Goal: Task Accomplishment & Management: Use online tool/utility

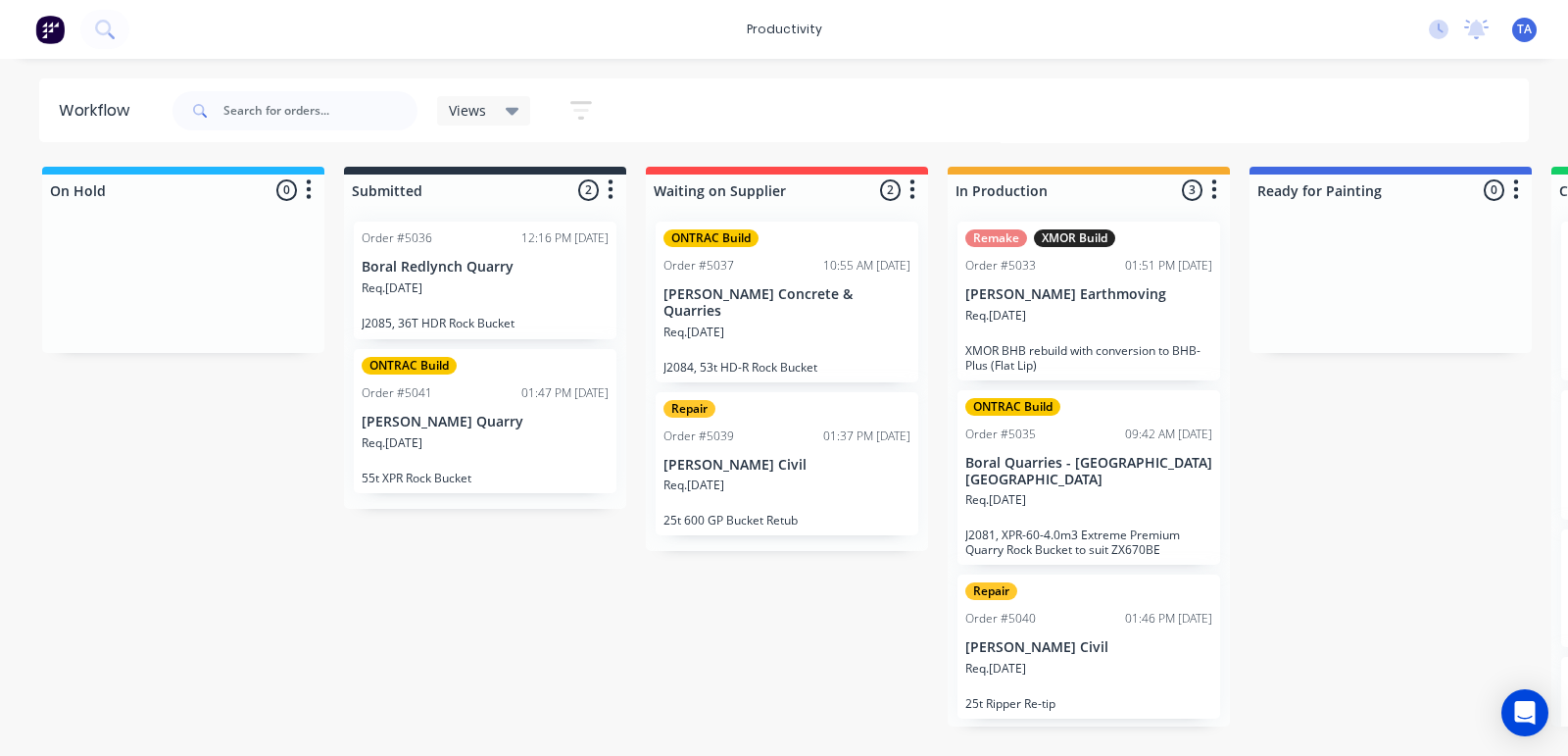
click at [1083, 309] on div "Req. [DATE]" at bounding box center [1089, 323] width 247 height 34
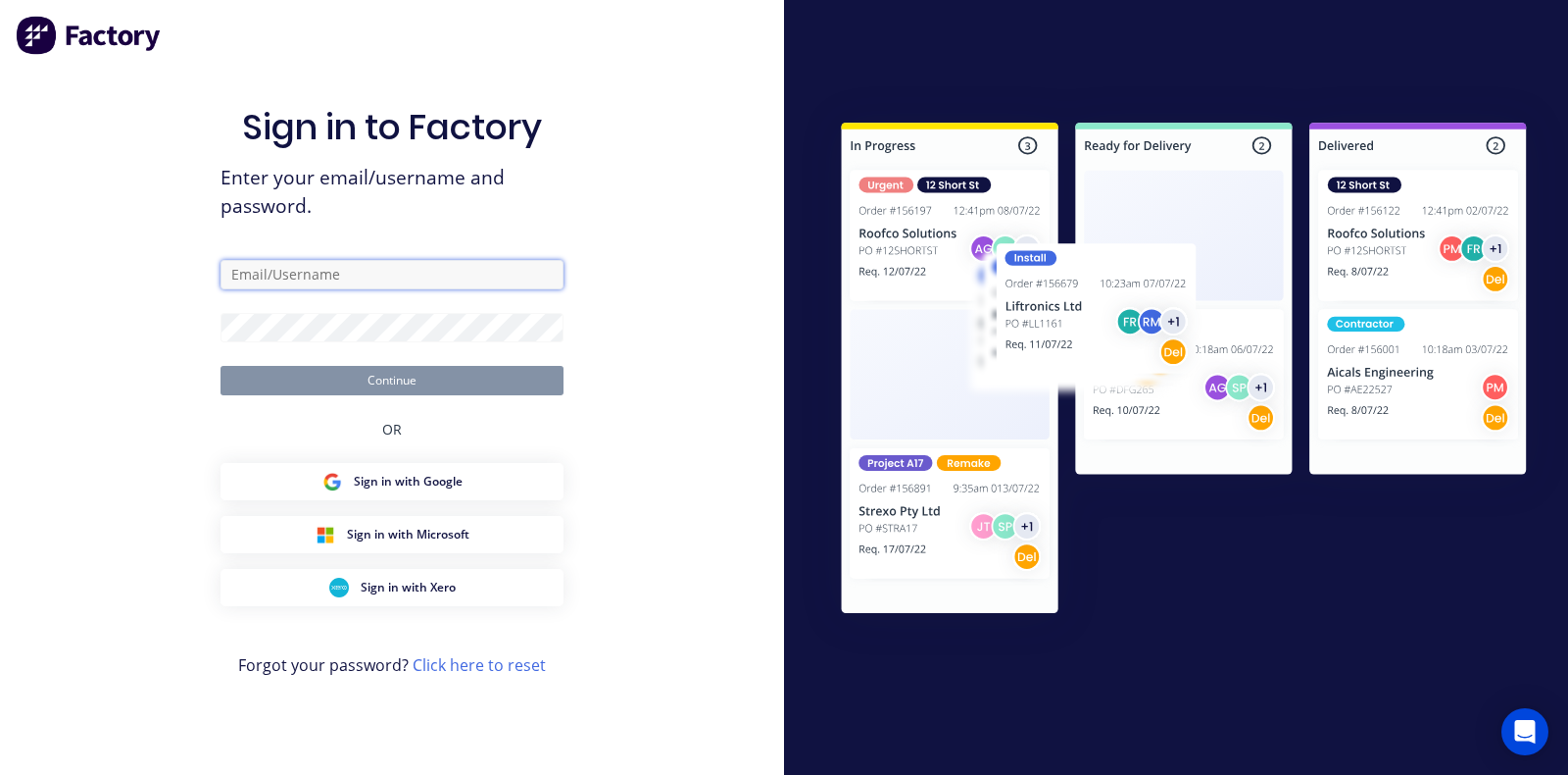
type input "[EMAIL_ADDRESS][DOMAIN_NAME]"
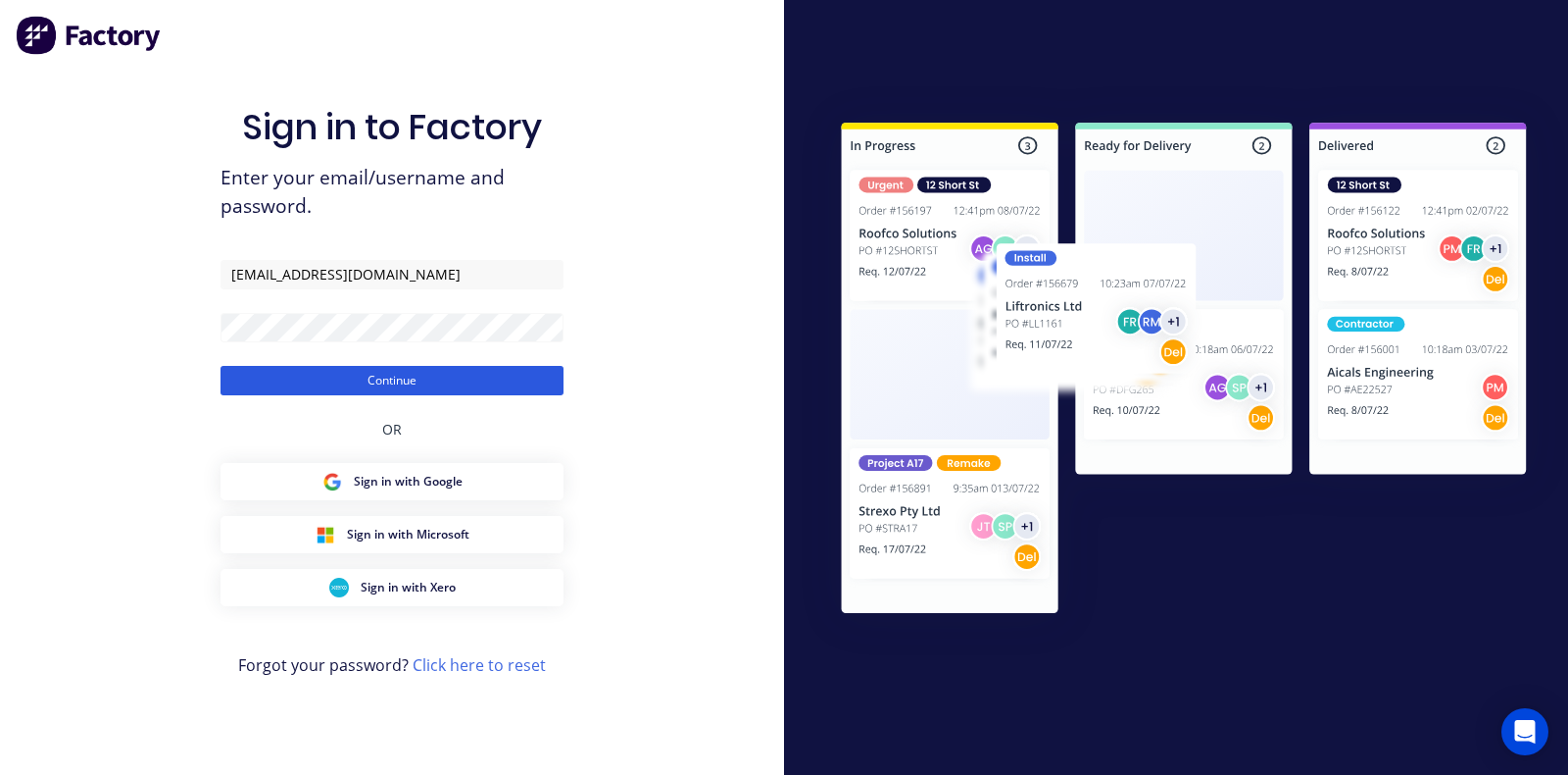
click at [298, 384] on button "Continue" at bounding box center [391, 381] width 343 height 30
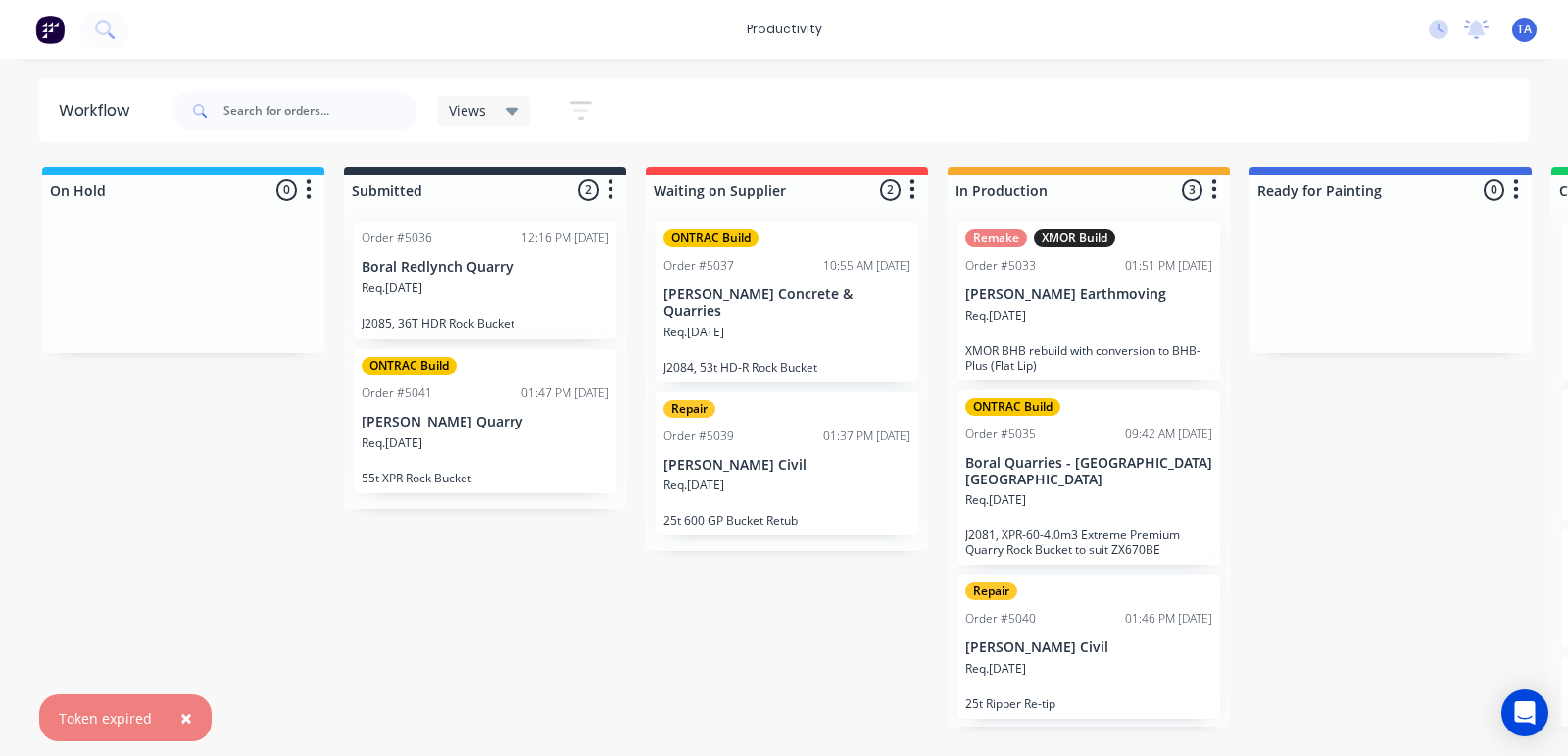
click at [1113, 300] on p "[PERSON_NAME] Earthmoving" at bounding box center [1089, 294] width 247 height 17
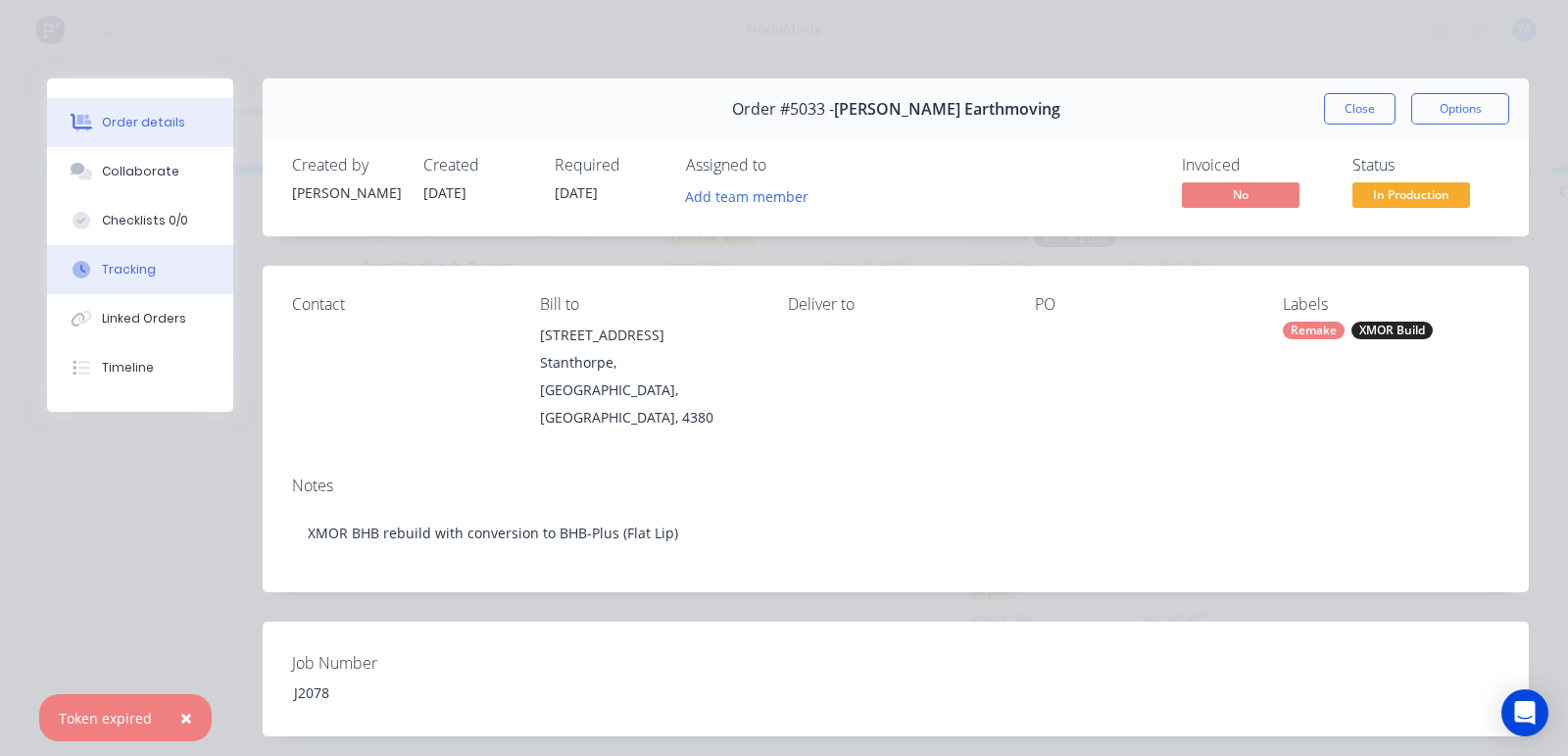
click at [153, 271] on button "Tracking" at bounding box center [140, 270] width 186 height 49
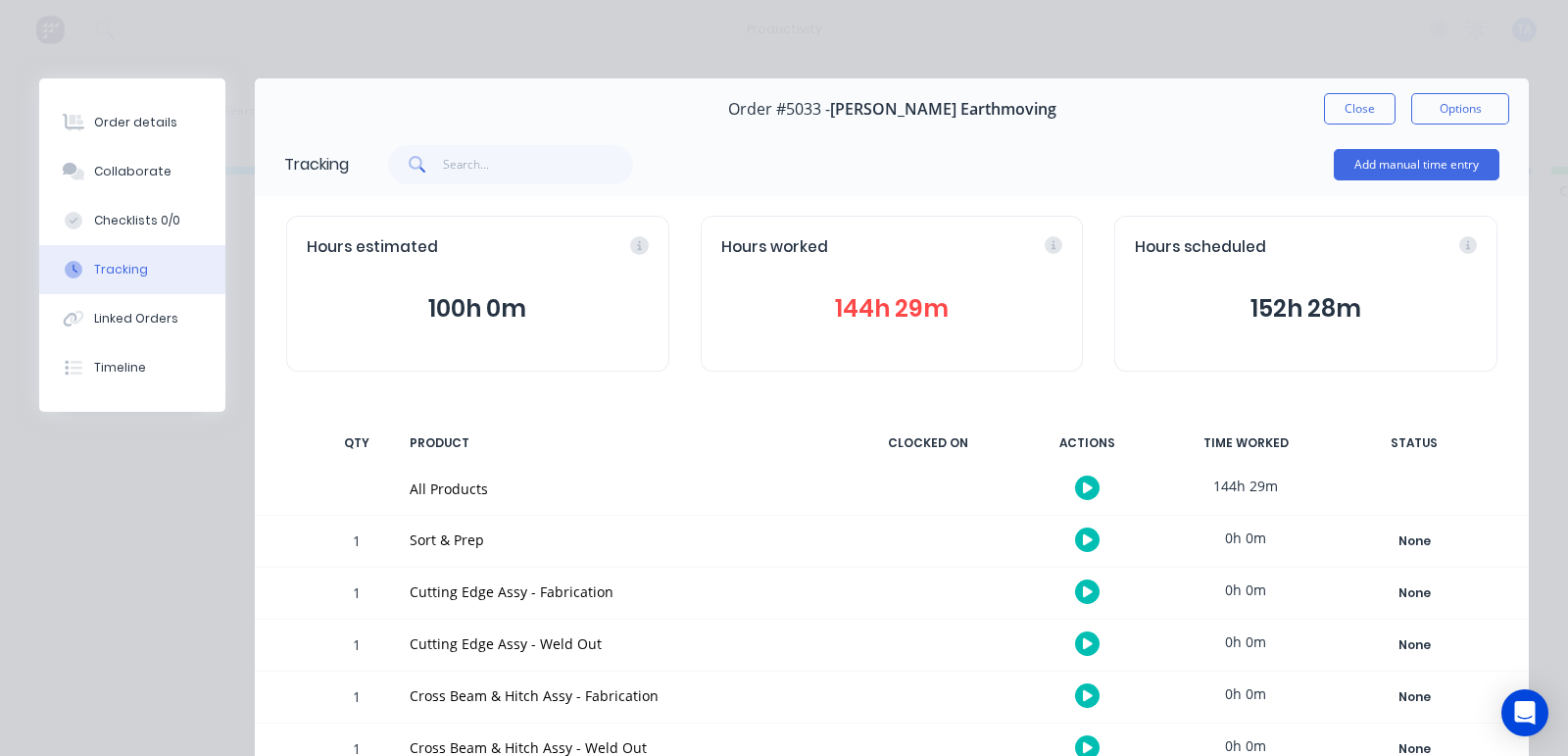
click at [1077, 490] on button "button" at bounding box center [1087, 487] width 25 height 25
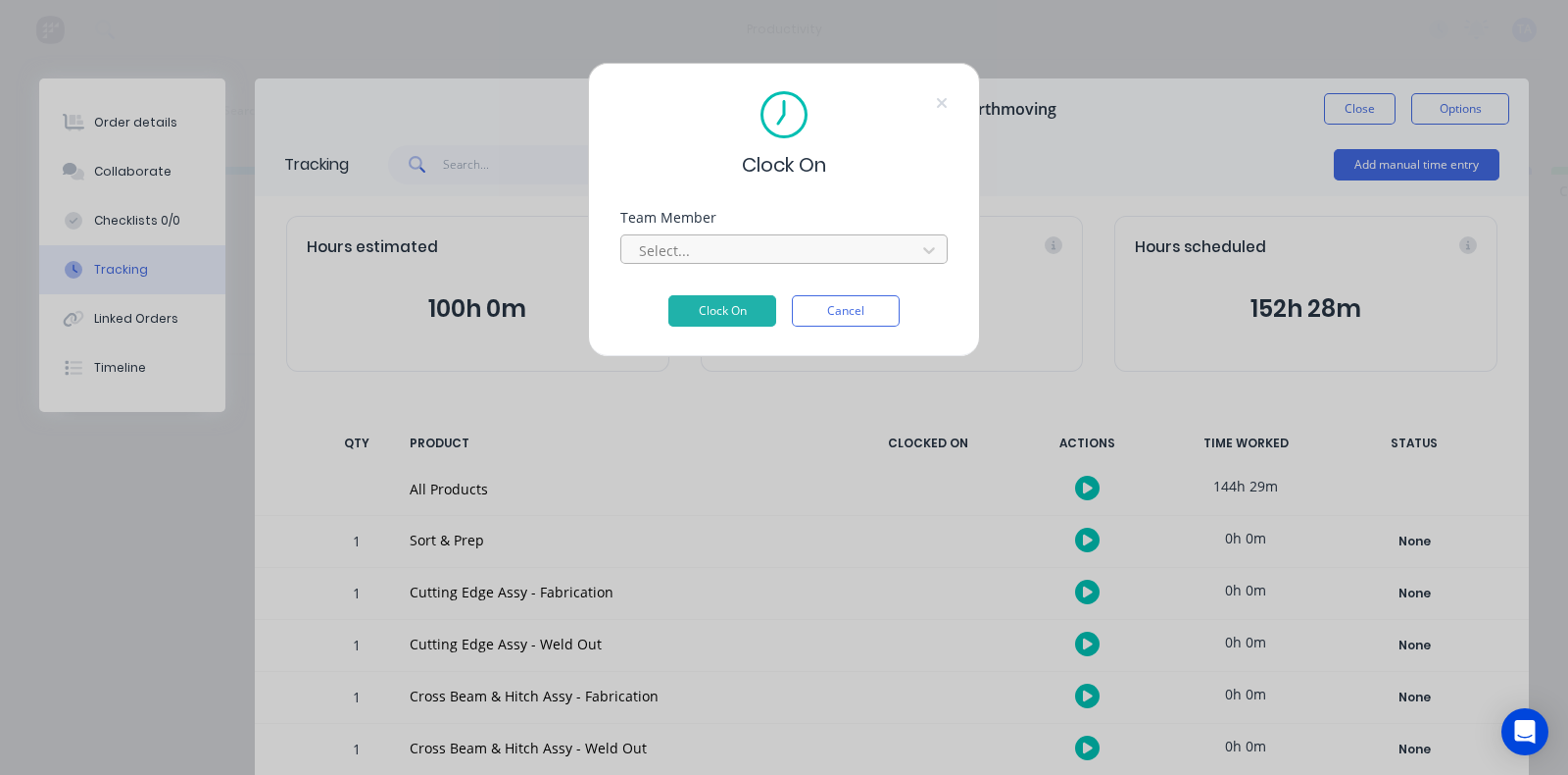
click at [819, 234] on div "Select..." at bounding box center [784, 249] width 327 height 30
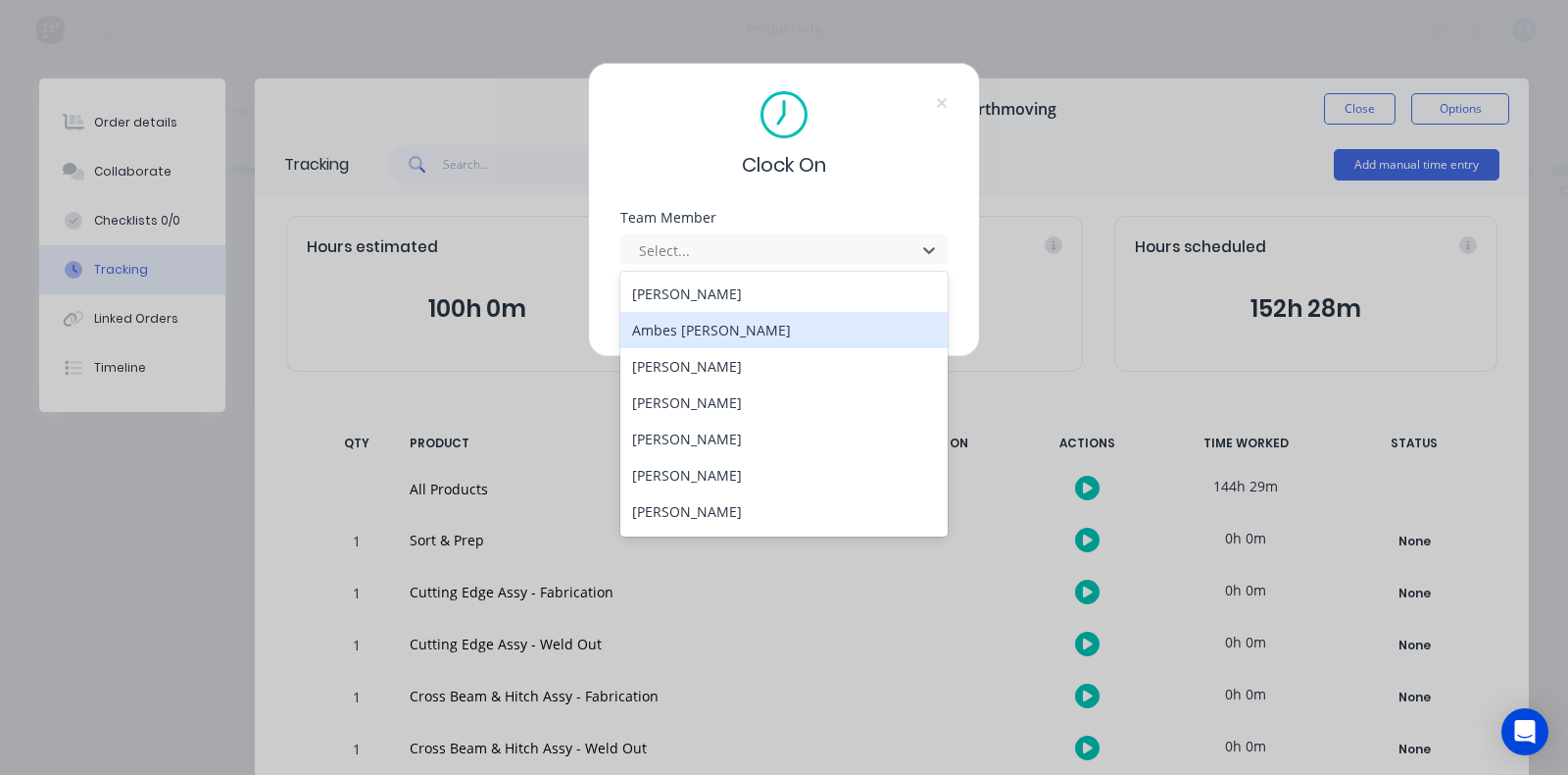
click at [687, 330] on div "Ambes [PERSON_NAME]" at bounding box center [784, 329] width 327 height 37
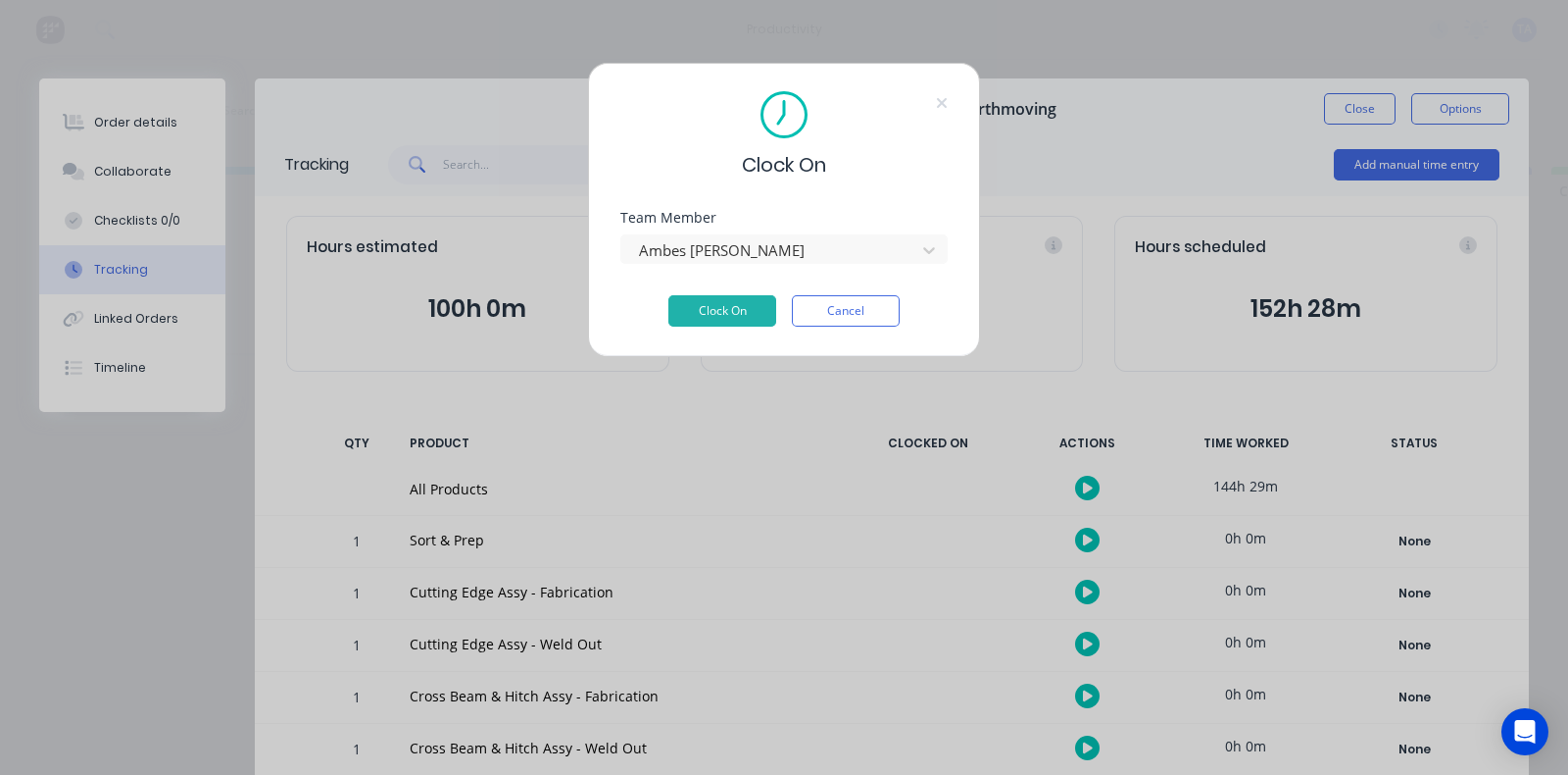
click at [780, 303] on div "Clock On Cancel" at bounding box center [784, 311] width 327 height 32
click at [771, 309] on button "Clock On" at bounding box center [721, 311] width 108 height 32
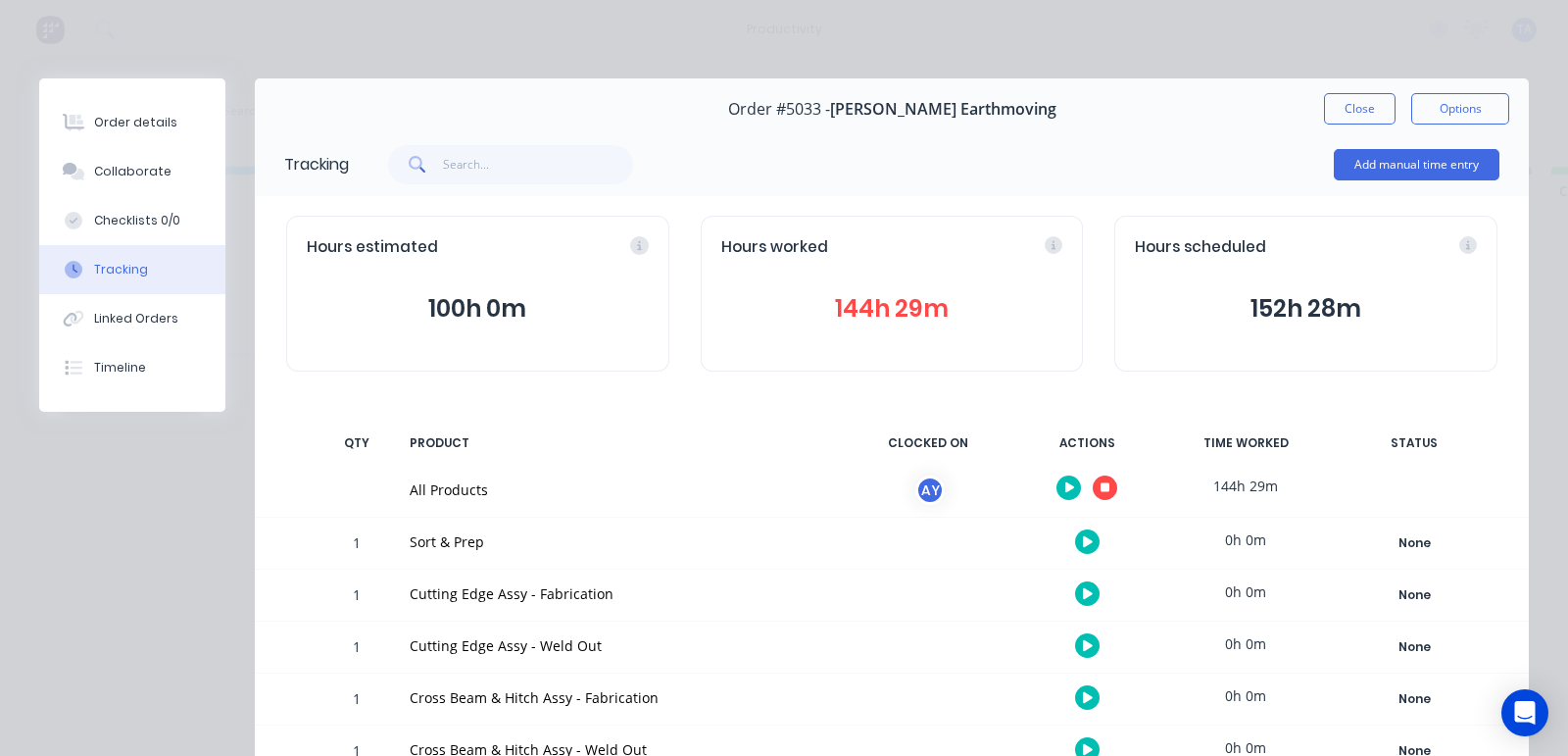
click at [1059, 481] on button "button" at bounding box center [1068, 487] width 25 height 25
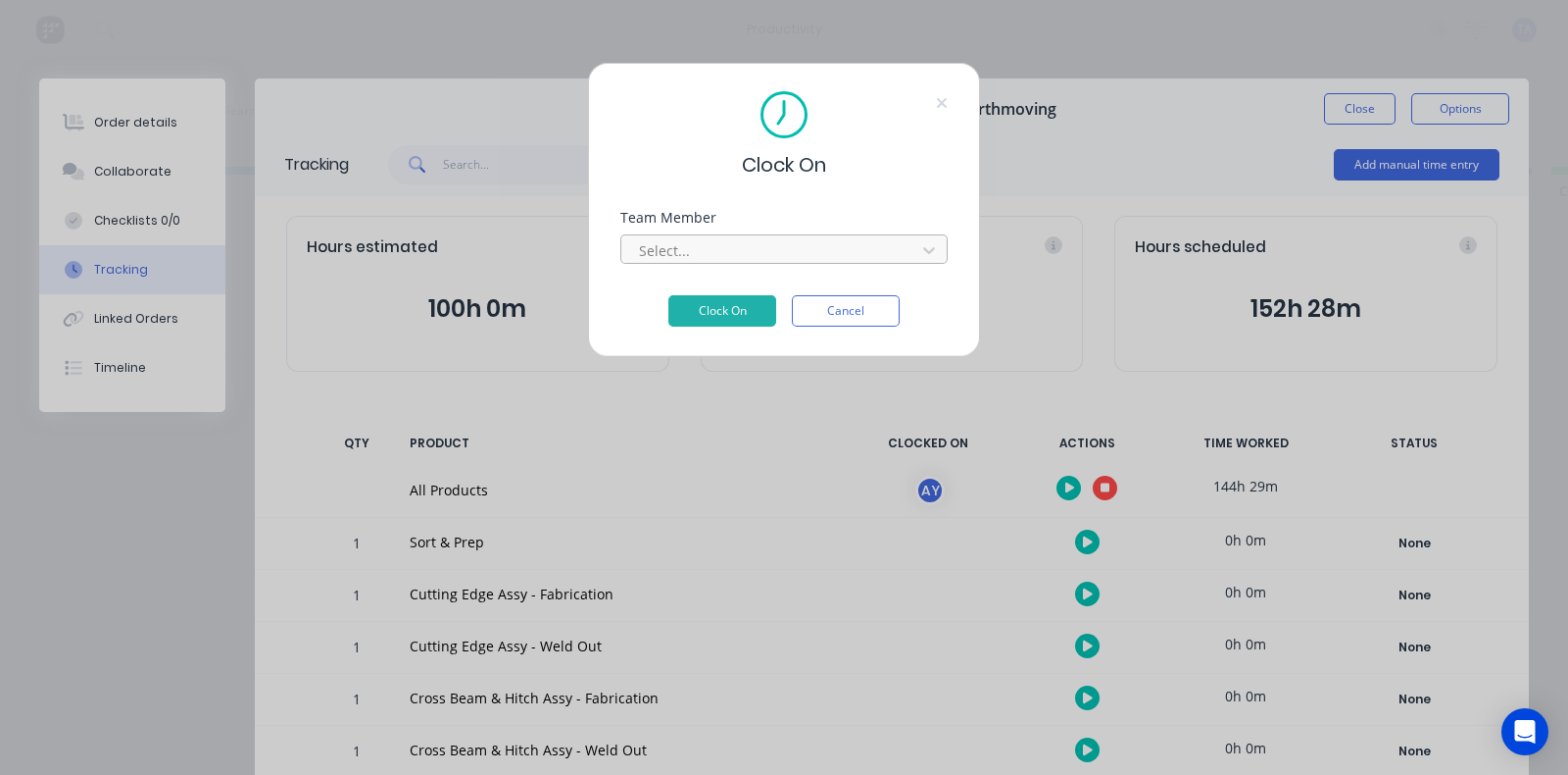
click at [742, 255] on div at bounding box center [772, 250] width 269 height 25
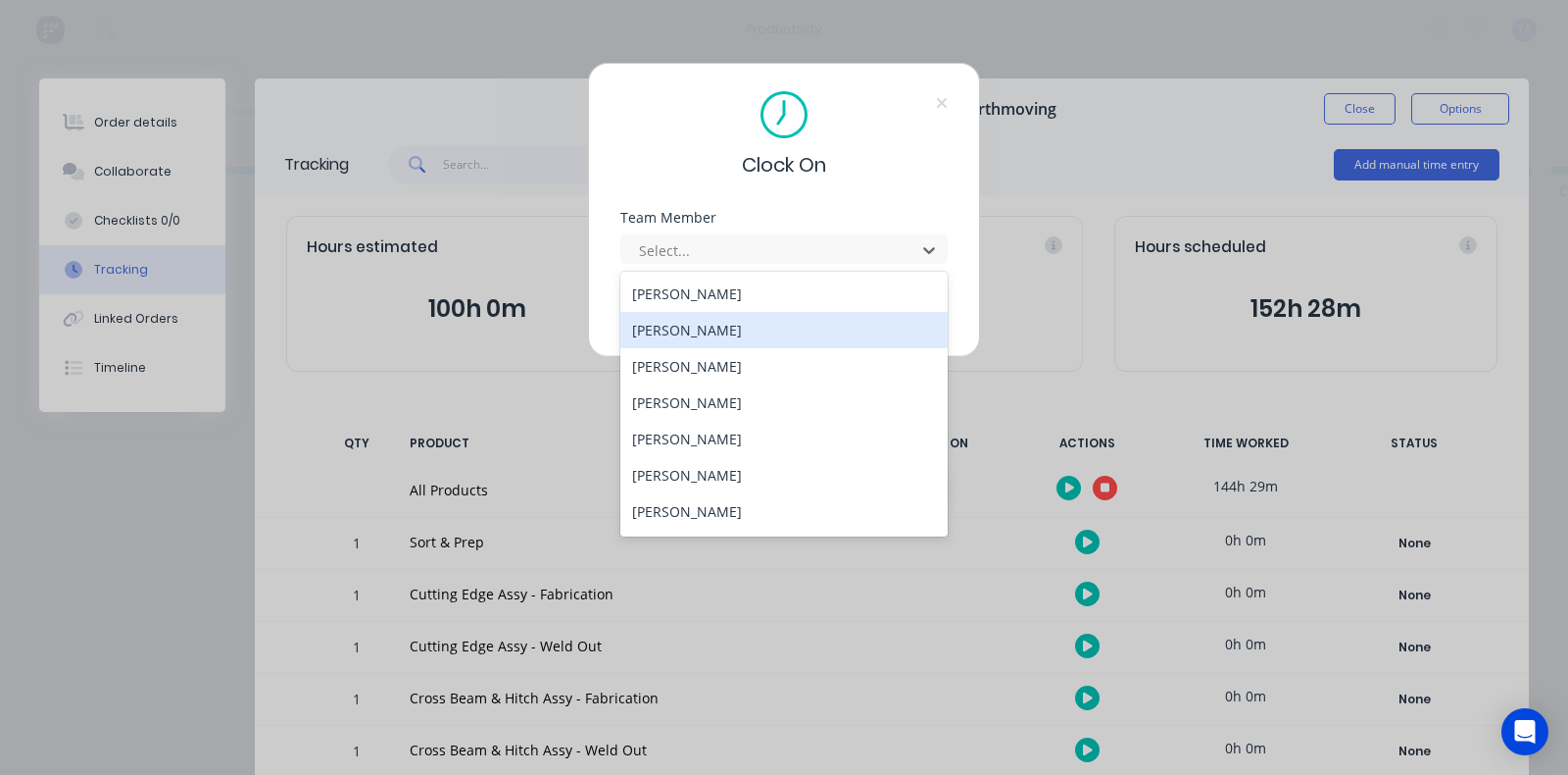
click at [692, 338] on div "[PERSON_NAME]" at bounding box center [784, 329] width 327 height 37
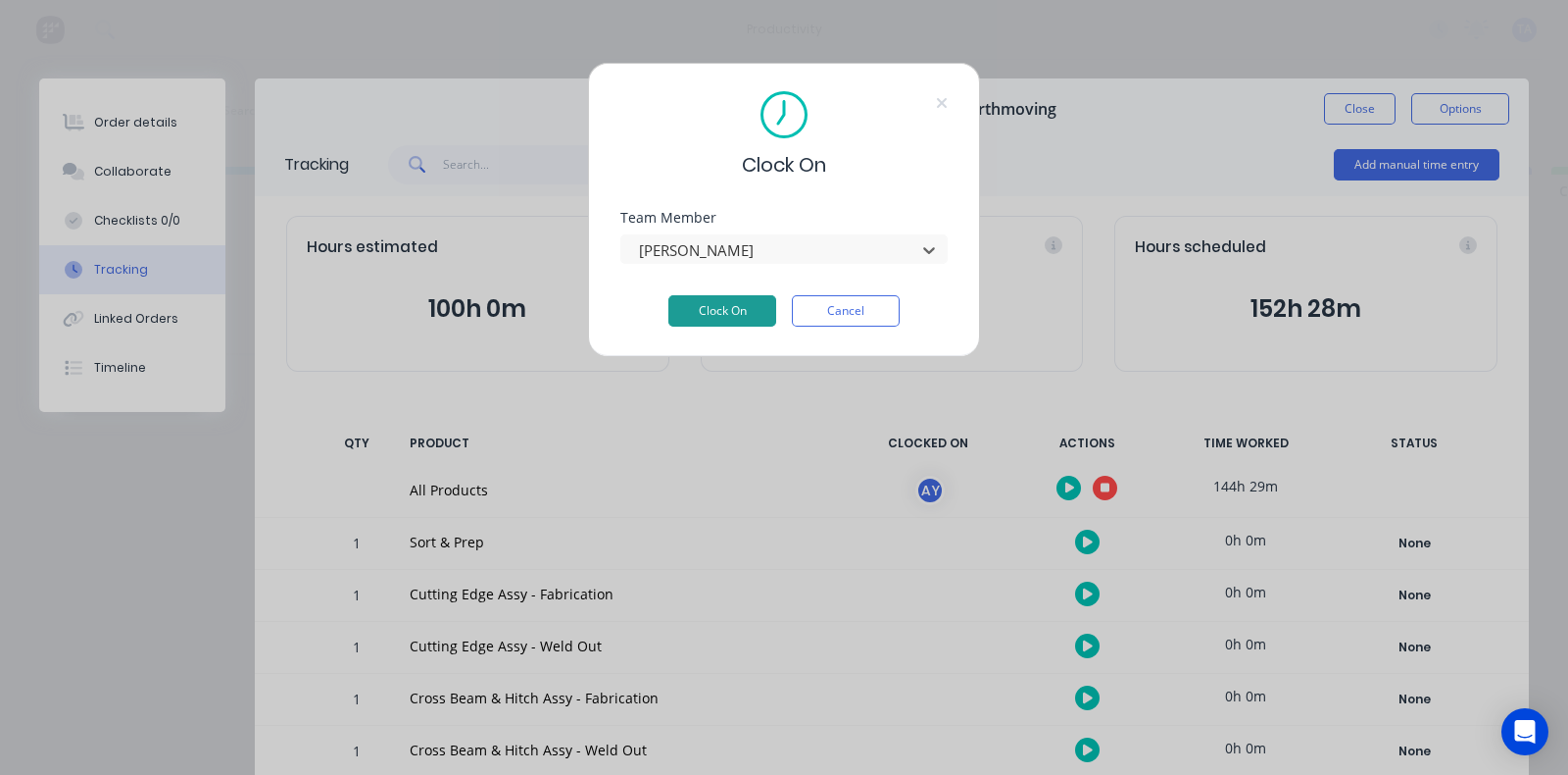
click at [714, 315] on button "Clock On" at bounding box center [721, 311] width 108 height 32
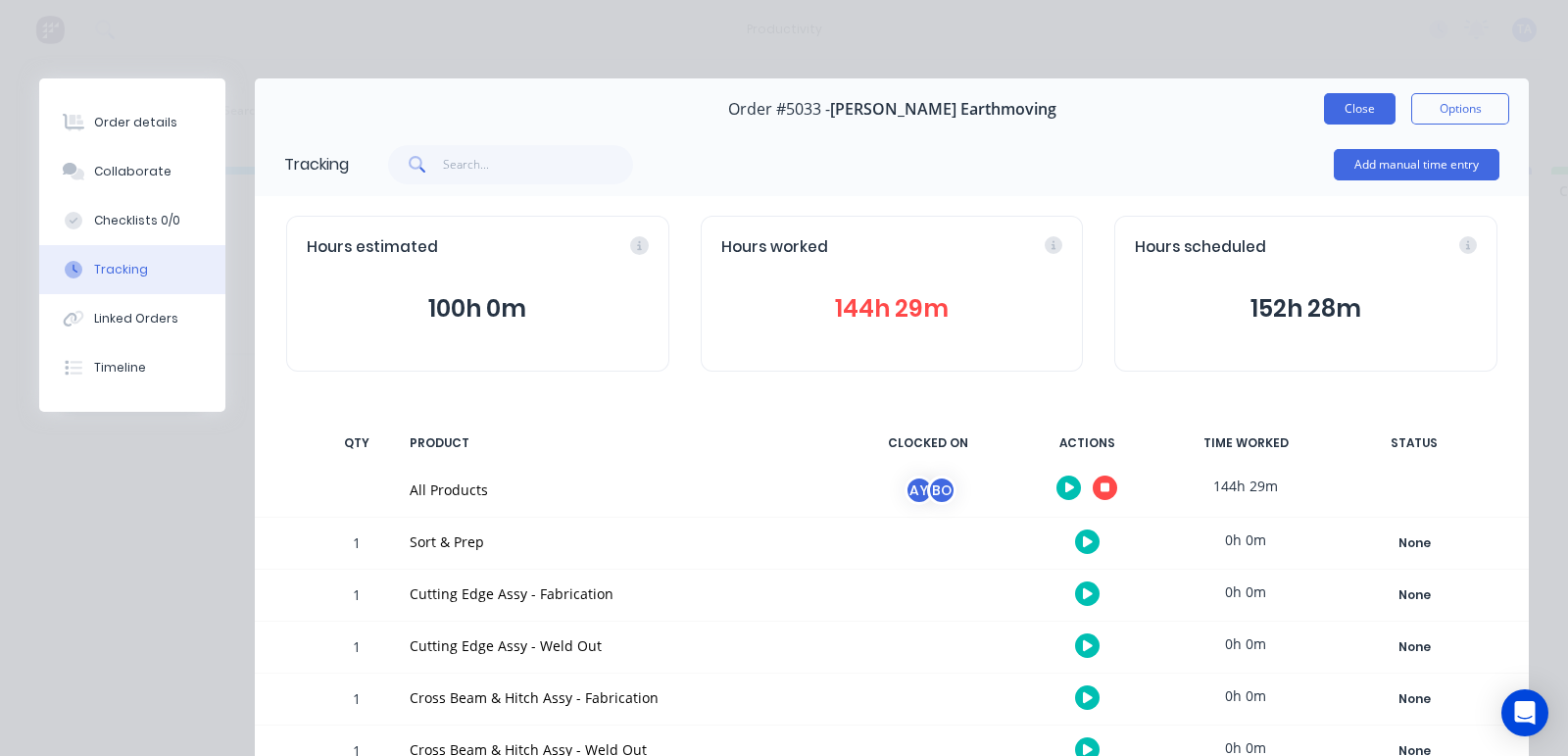
click at [1324, 111] on button "Close" at bounding box center [1360, 109] width 71 height 32
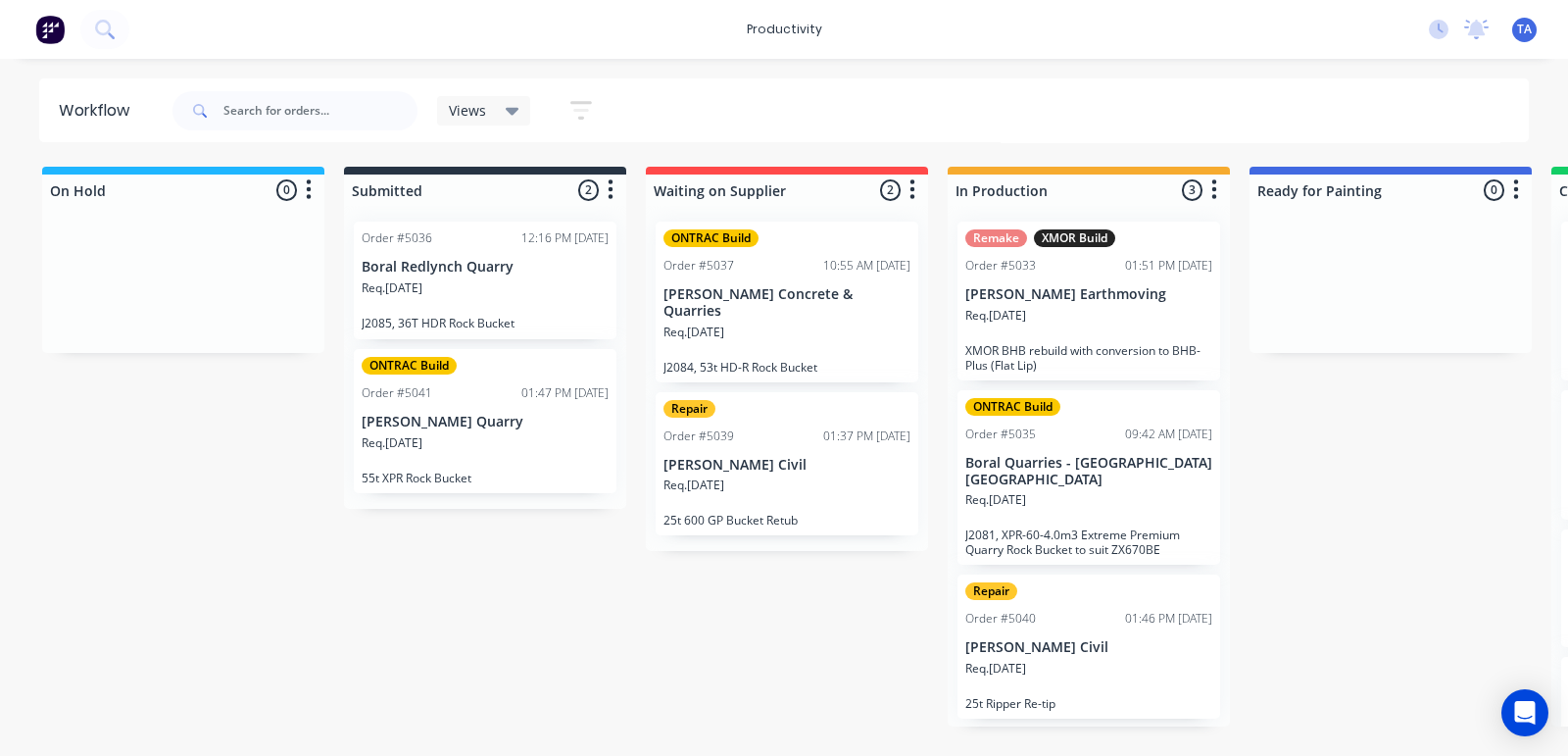
click at [1093, 497] on div "Req. [DATE]" at bounding box center [1089, 508] width 247 height 34
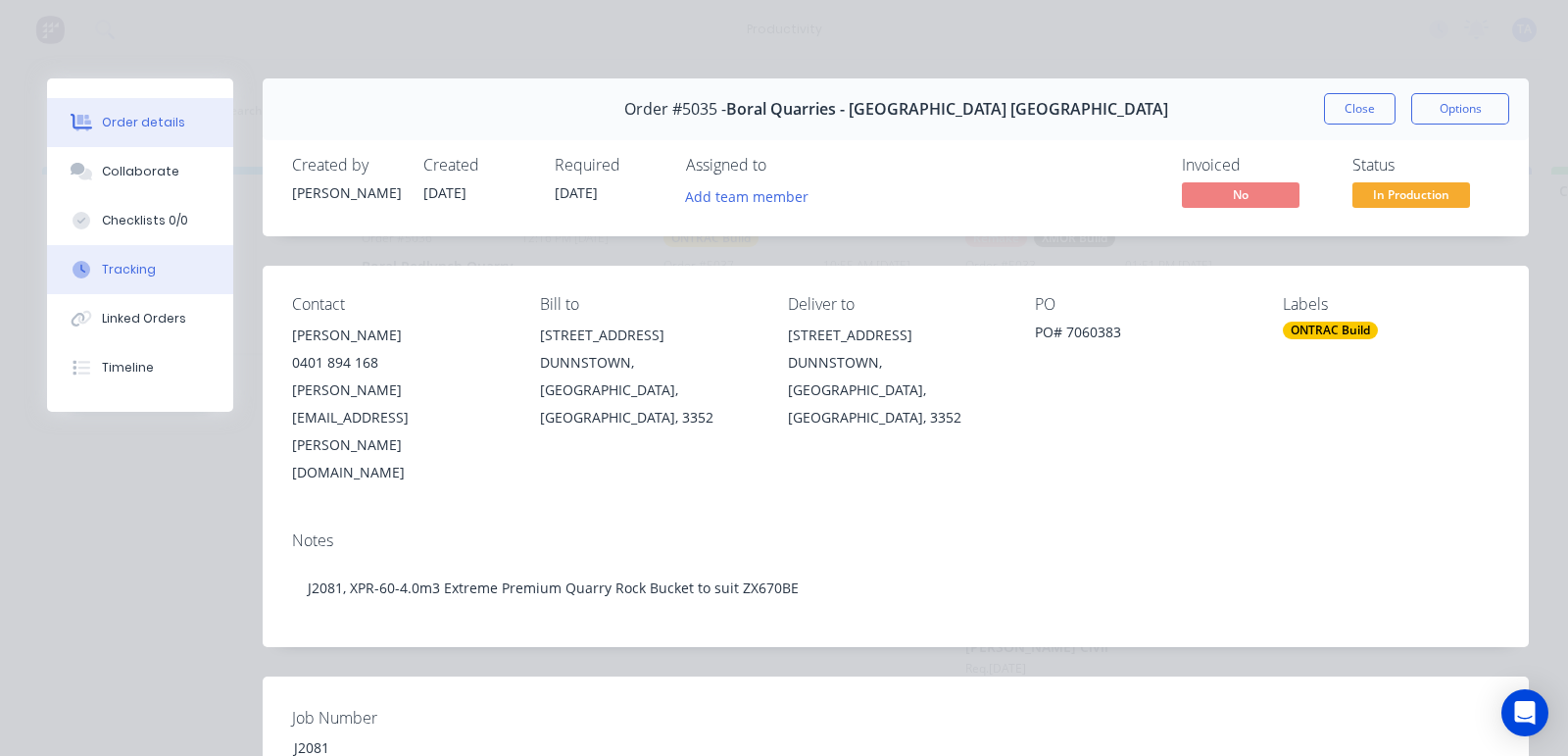
click at [131, 264] on div "Tracking" at bounding box center [128, 270] width 54 height 18
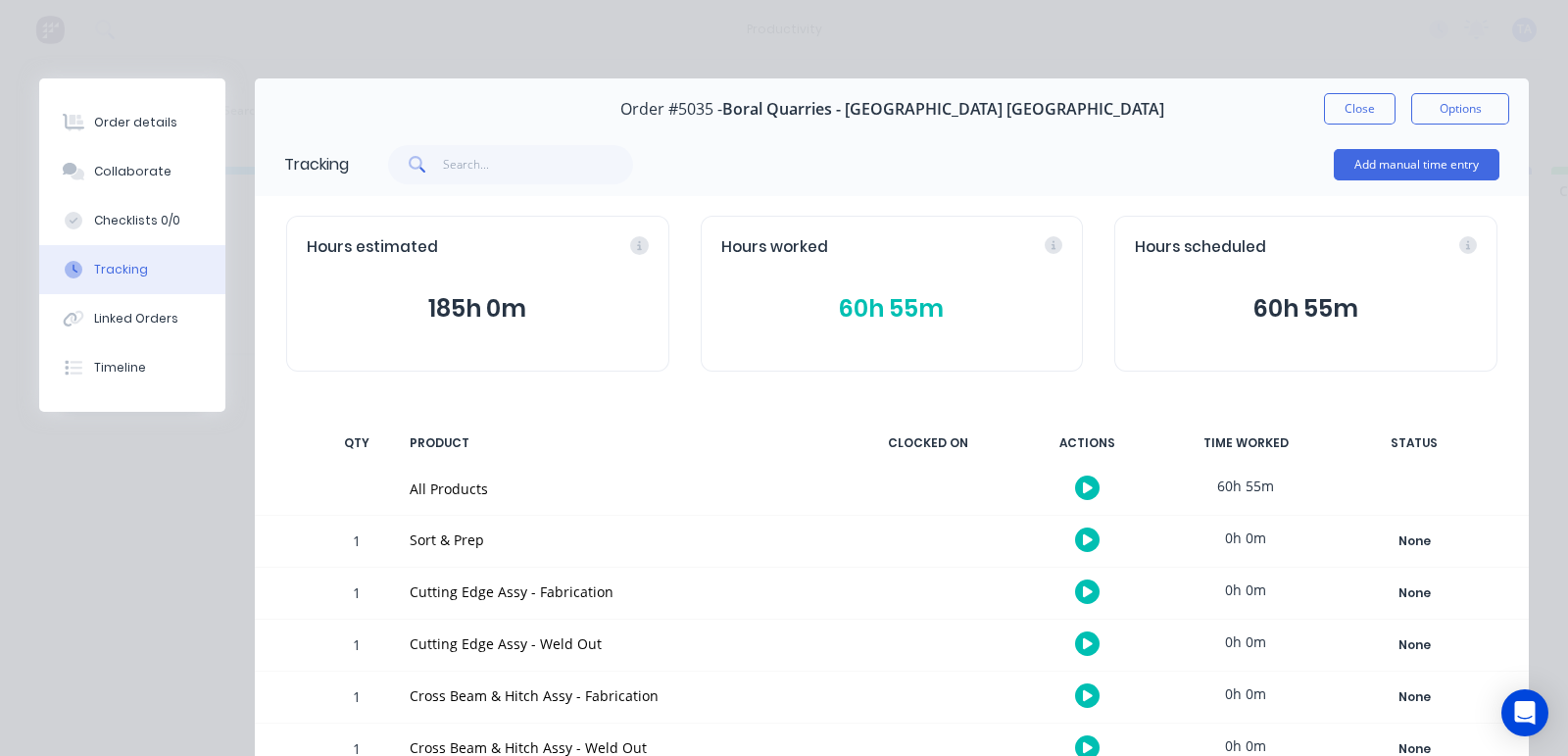
click at [1076, 487] on button "button" at bounding box center [1087, 487] width 25 height 25
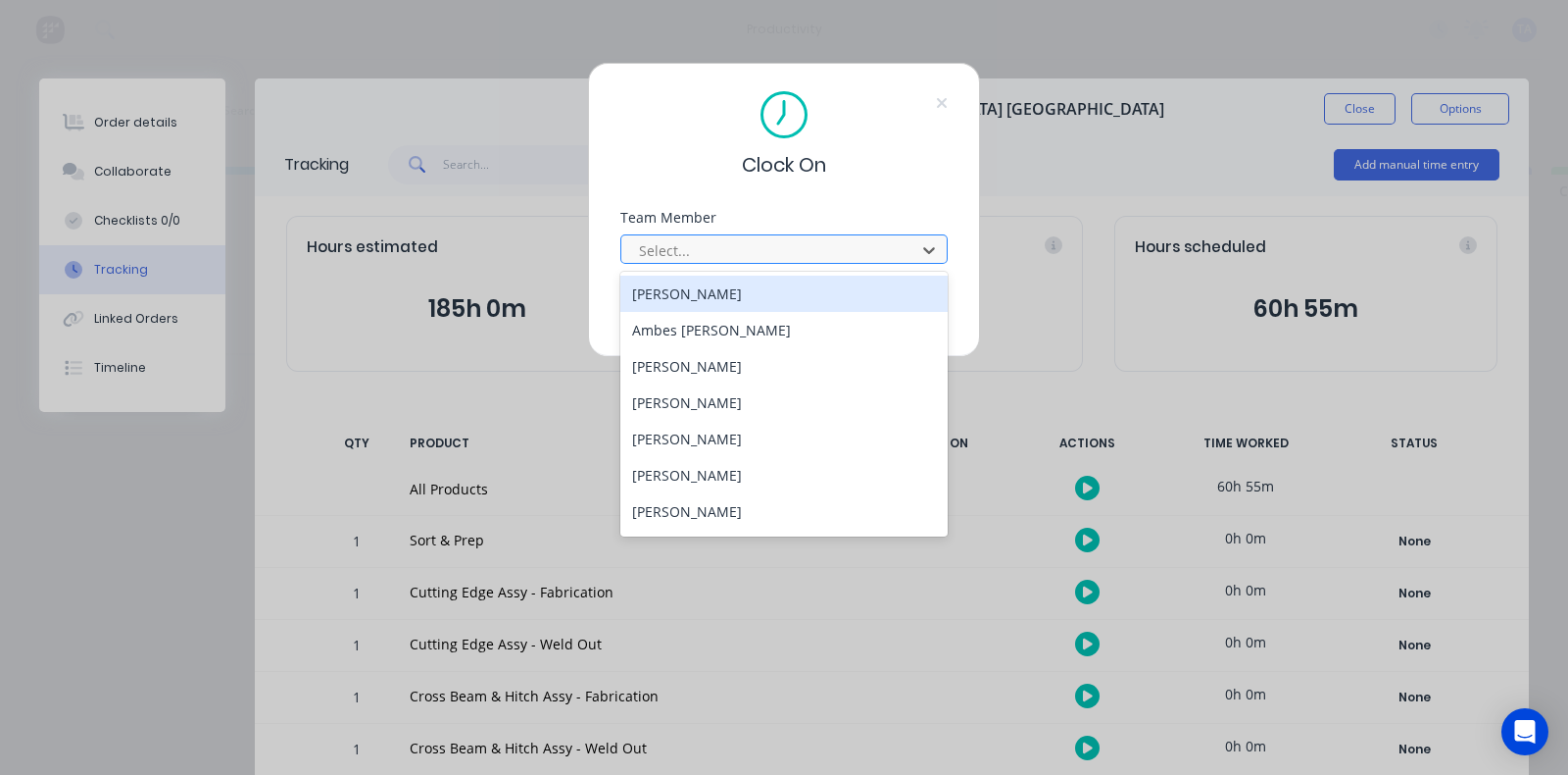
click at [729, 244] on div at bounding box center [772, 250] width 269 height 25
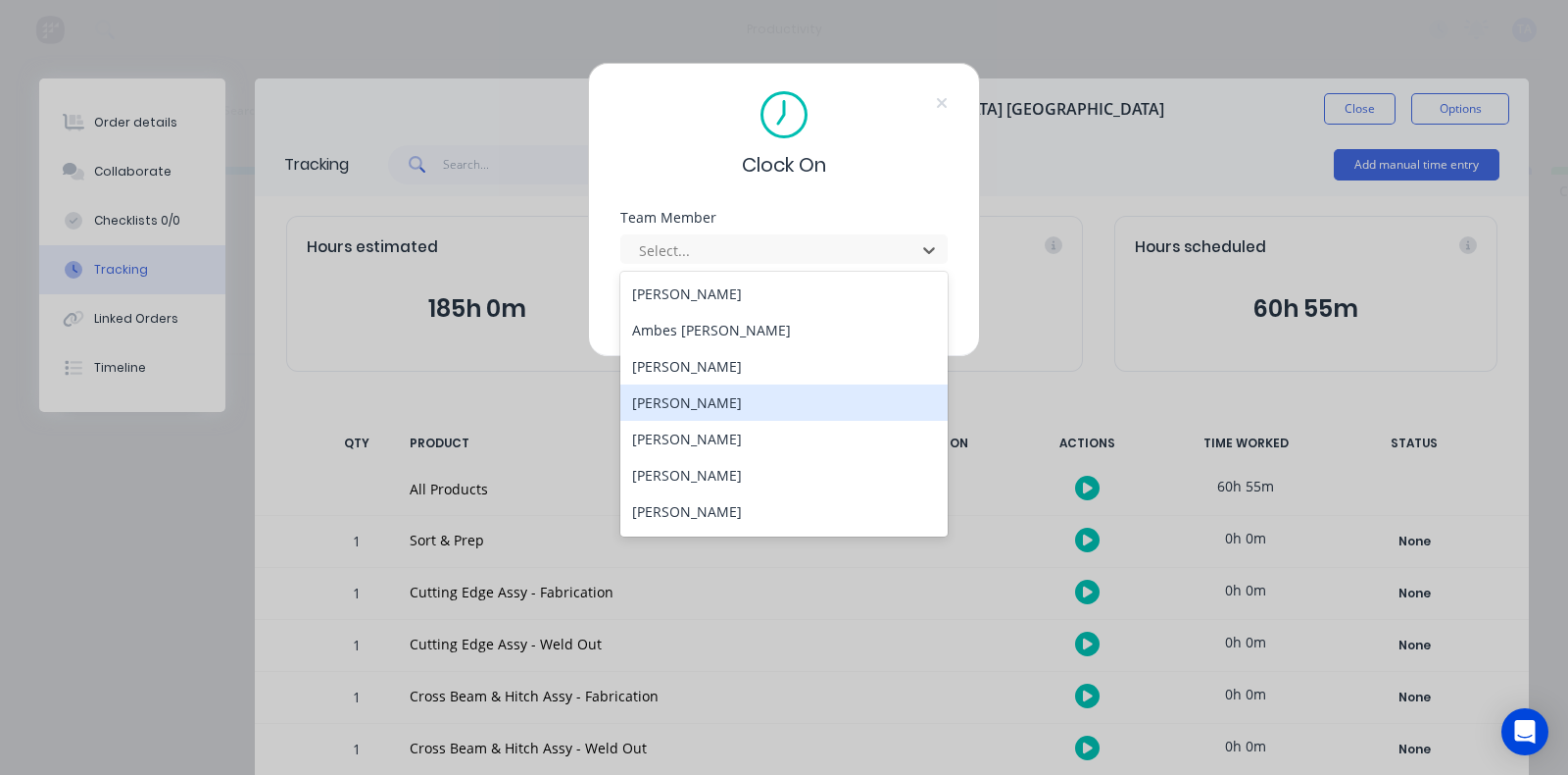
click at [689, 407] on div "[PERSON_NAME]" at bounding box center [784, 402] width 327 height 37
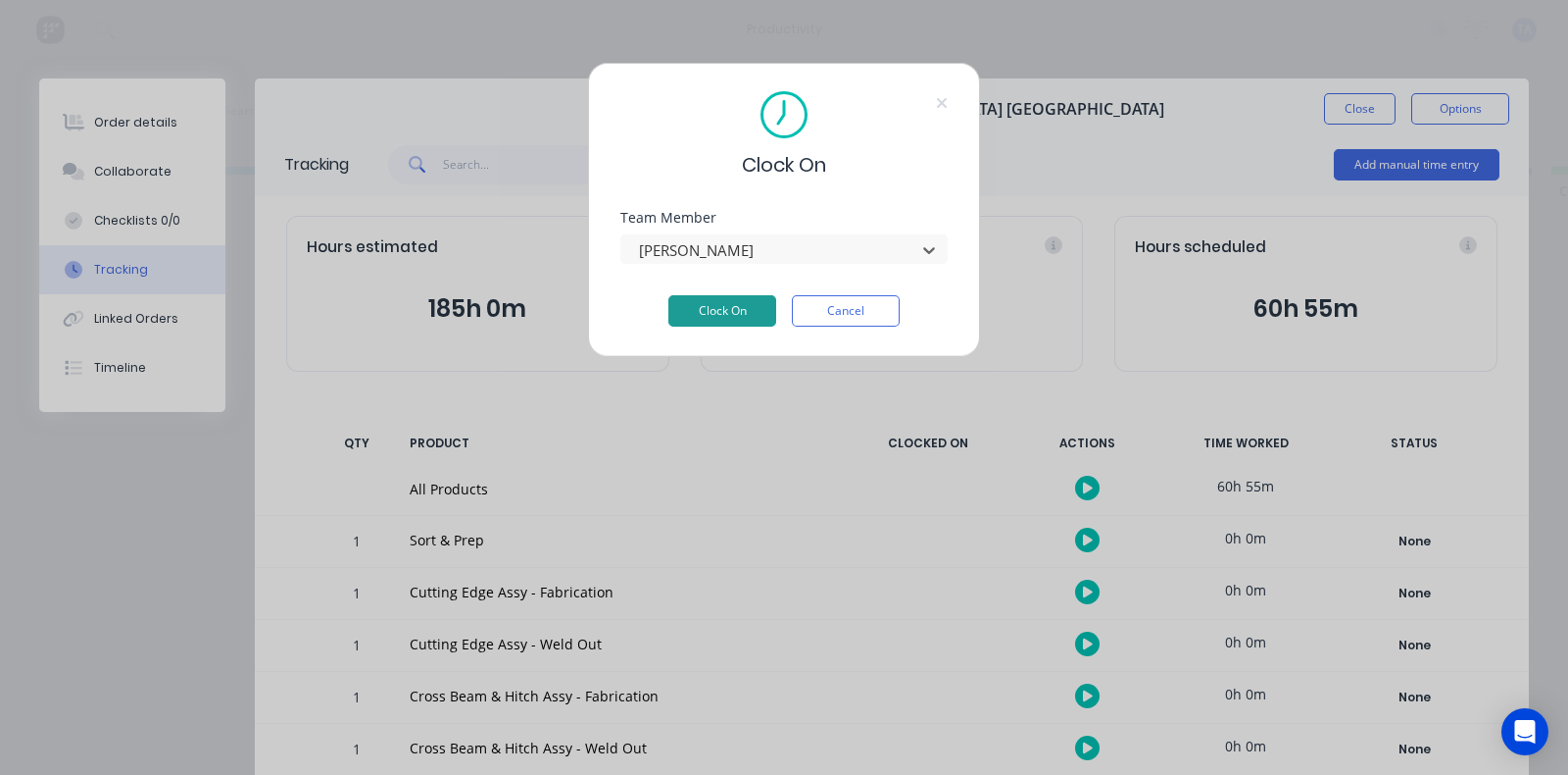
click at [735, 301] on button "Clock On" at bounding box center [721, 311] width 108 height 32
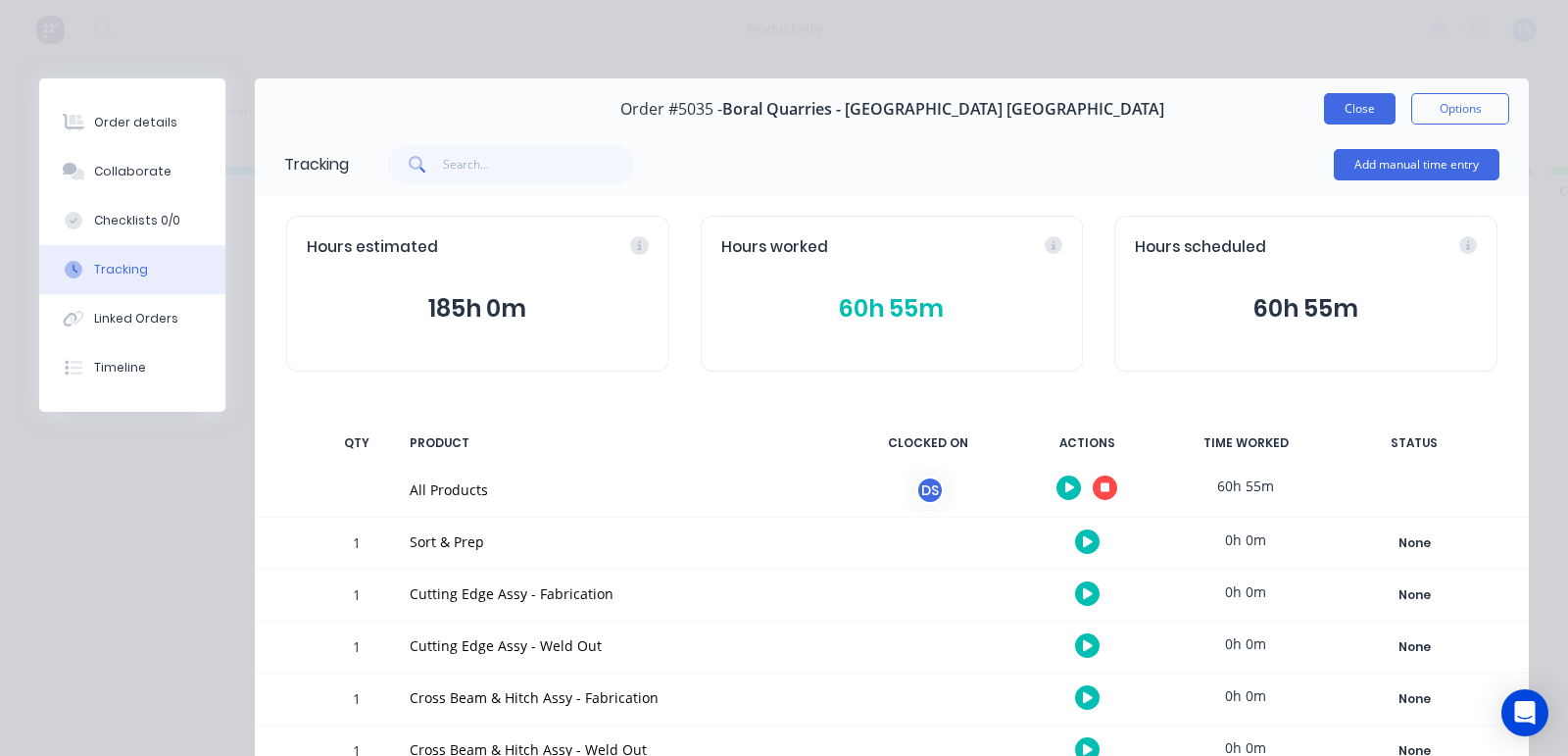
click at [1348, 103] on button "Close" at bounding box center [1360, 109] width 71 height 32
